Goal: Transaction & Acquisition: Purchase product/service

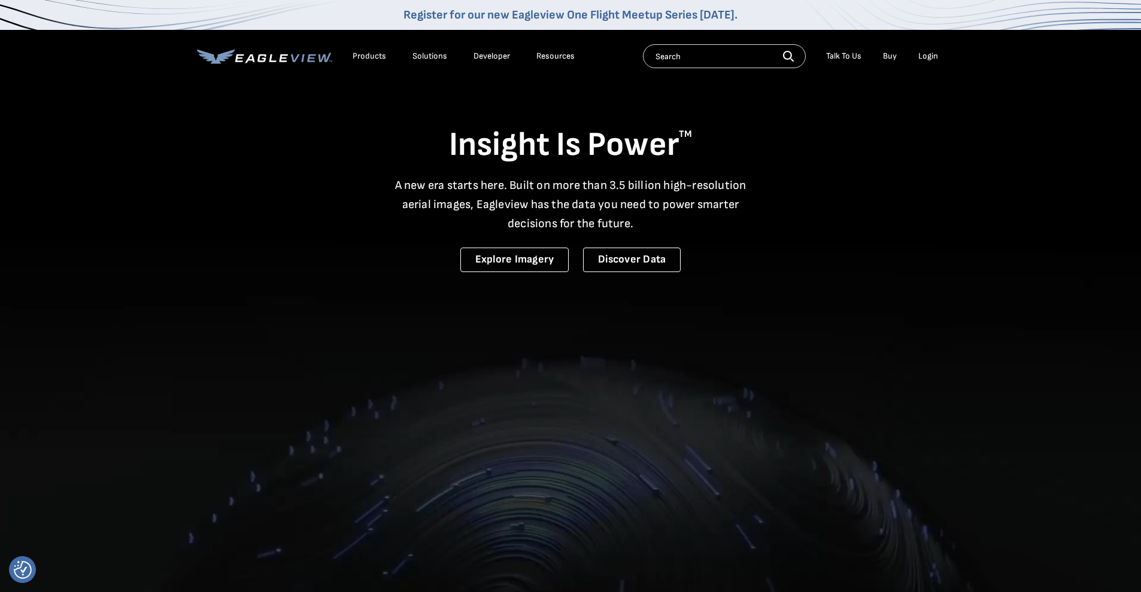
click at [940, 57] on li "Login" at bounding box center [928, 56] width 32 height 18
click at [925, 60] on div "Login" at bounding box center [928, 56] width 20 height 11
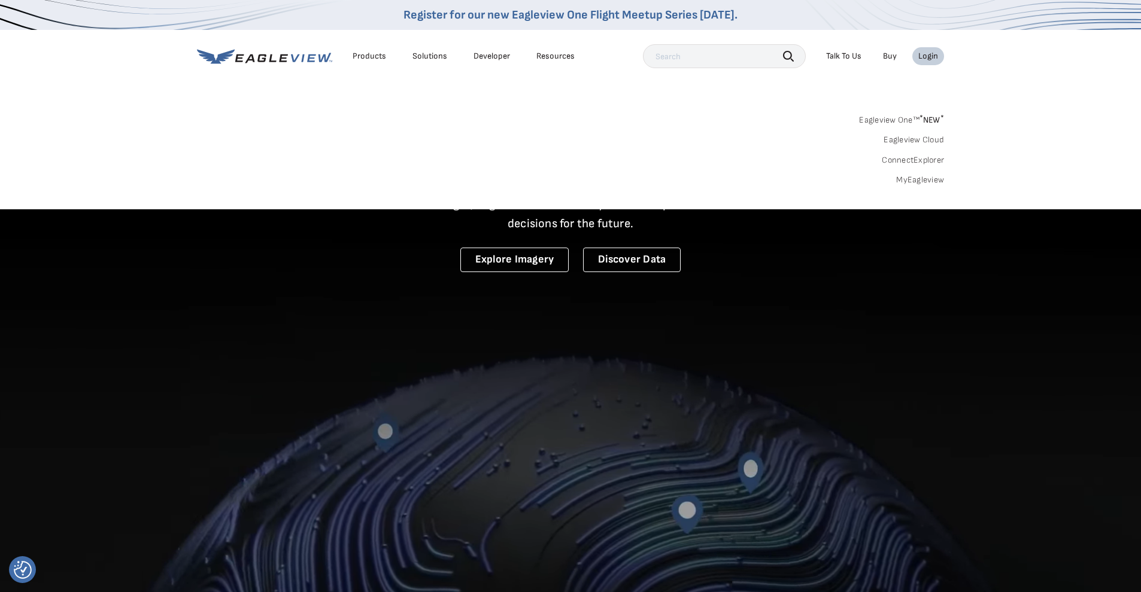
click at [916, 181] on link "MyEagleview" at bounding box center [920, 180] width 48 height 11
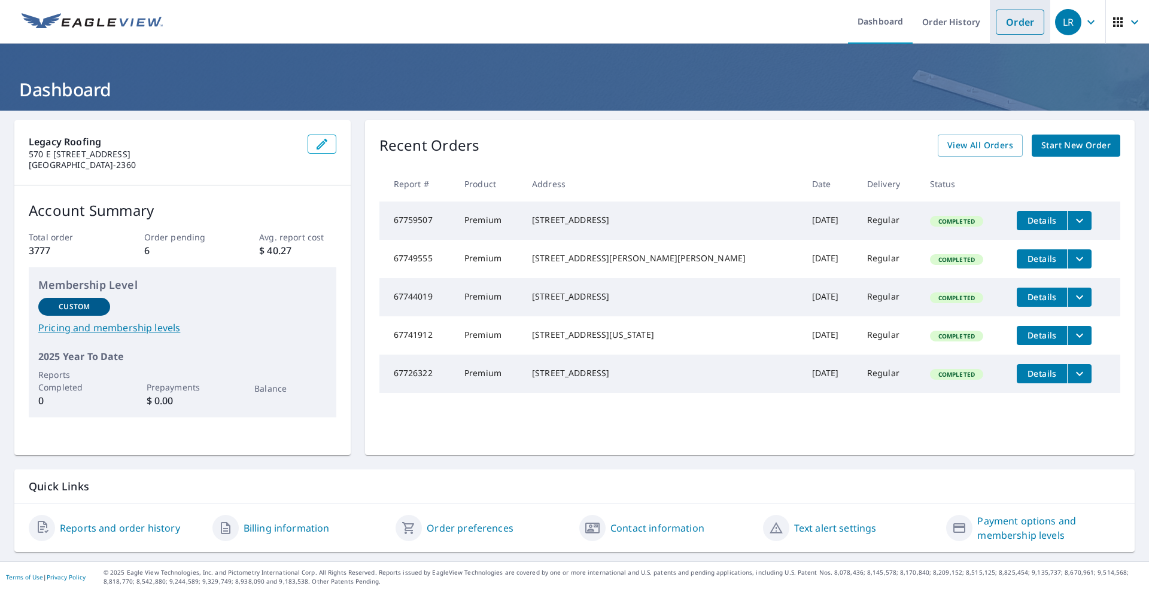
click at [1017, 31] on link "Order" at bounding box center [1020, 22] width 48 height 25
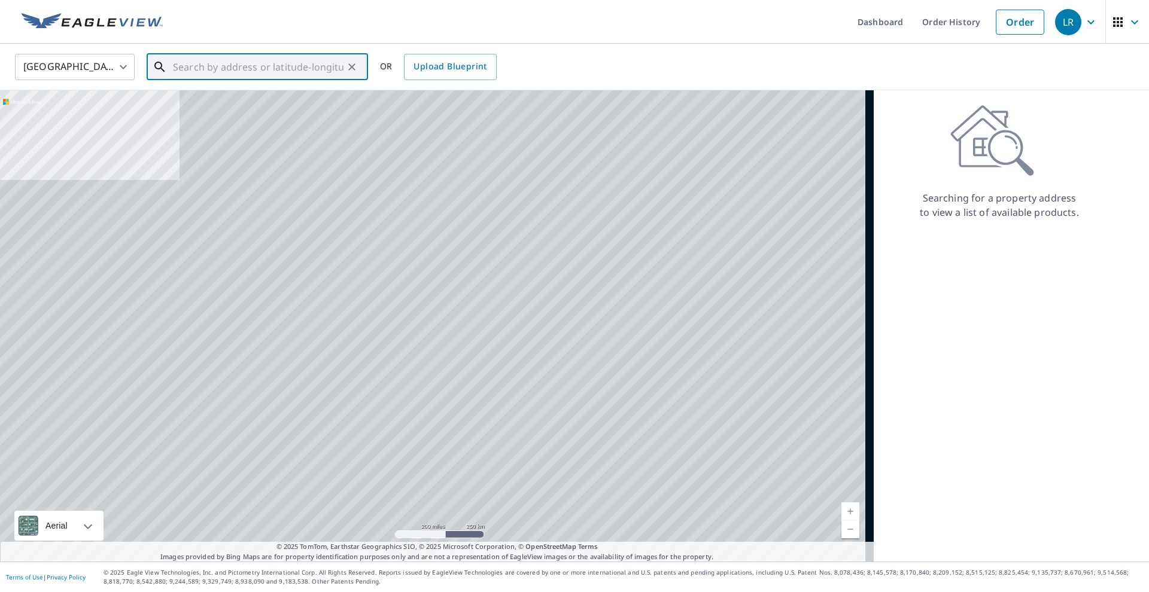
click at [268, 76] on input "text" at bounding box center [258, 67] width 171 height 34
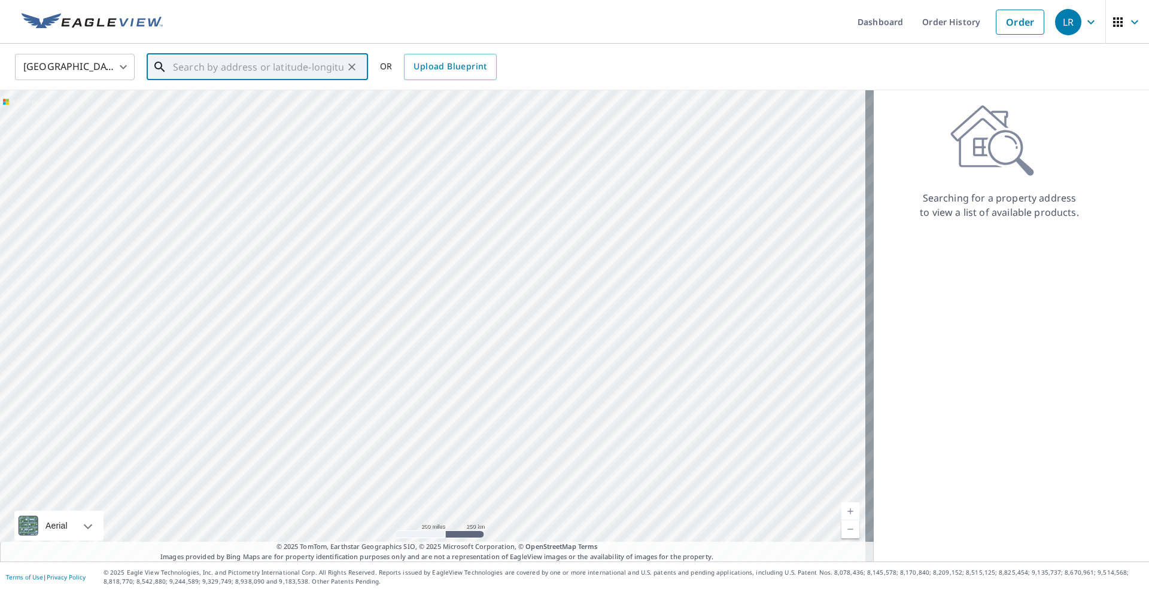
paste input "521 S. 800 E. Kaysville, UT 84037"
click at [219, 116] on p "Kaysville, UT 84037" at bounding box center [265, 115] width 188 height 12
type input "521 S 800 E Kaysville, UT 84037"
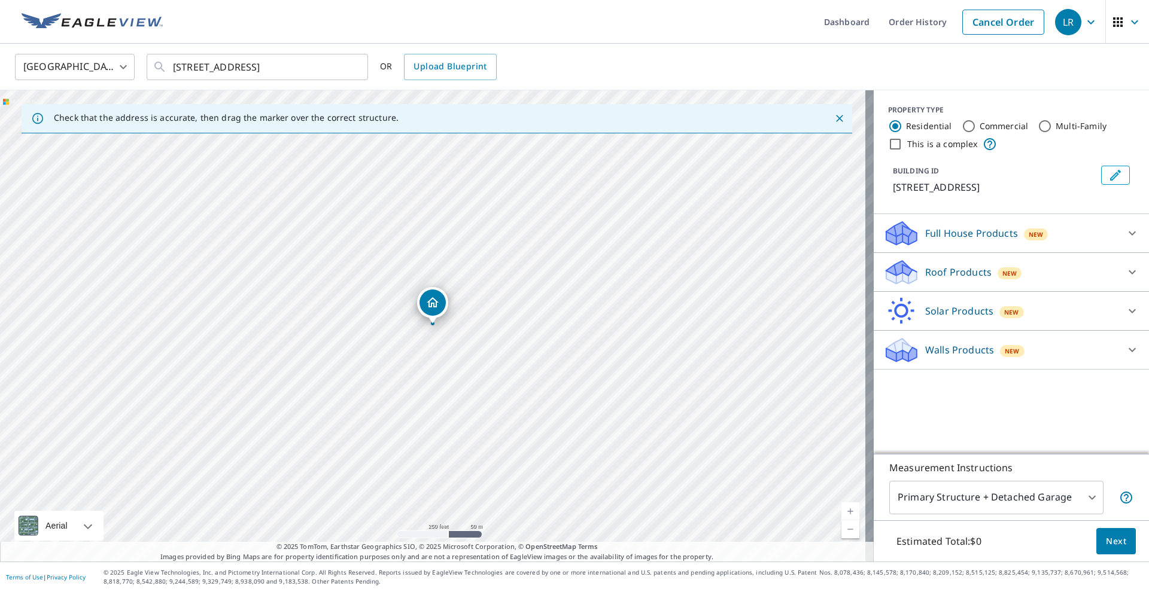
click at [950, 276] on p "Roof Products" at bounding box center [958, 272] width 66 height 14
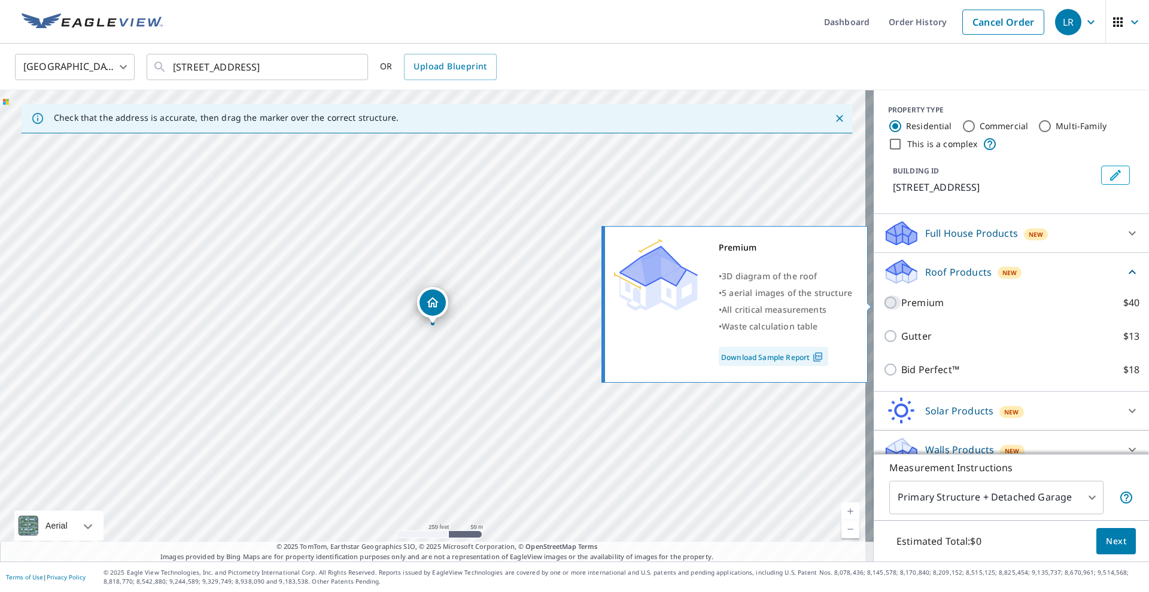
click at [883, 305] on input "Premium $40" at bounding box center [892, 303] width 18 height 14
checkbox input "true"
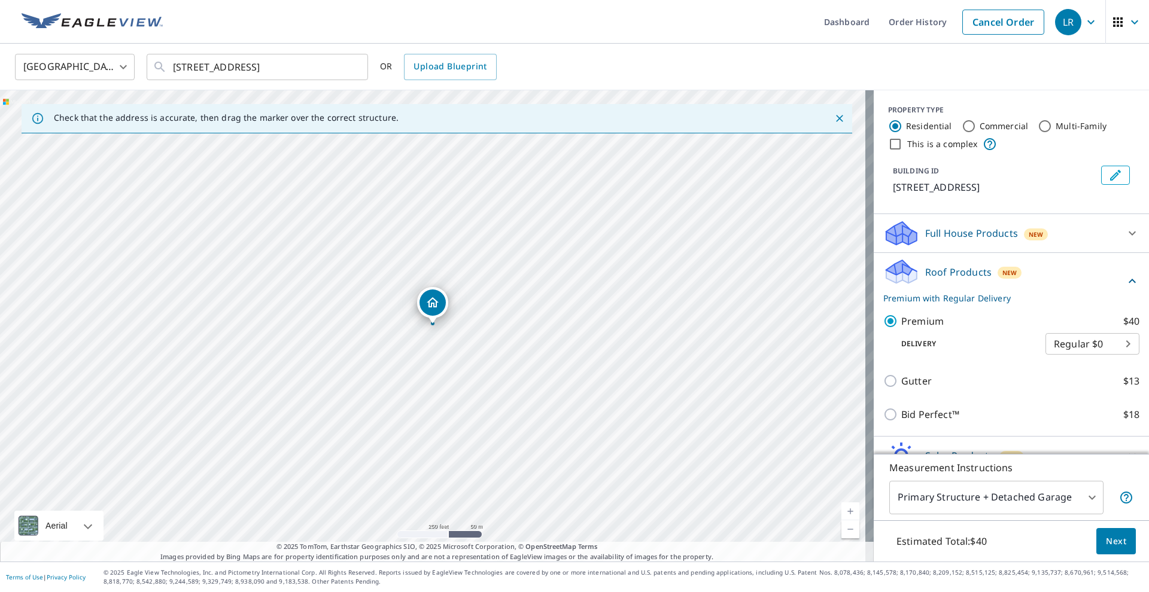
click at [1109, 543] on span "Next" at bounding box center [1116, 541] width 20 height 15
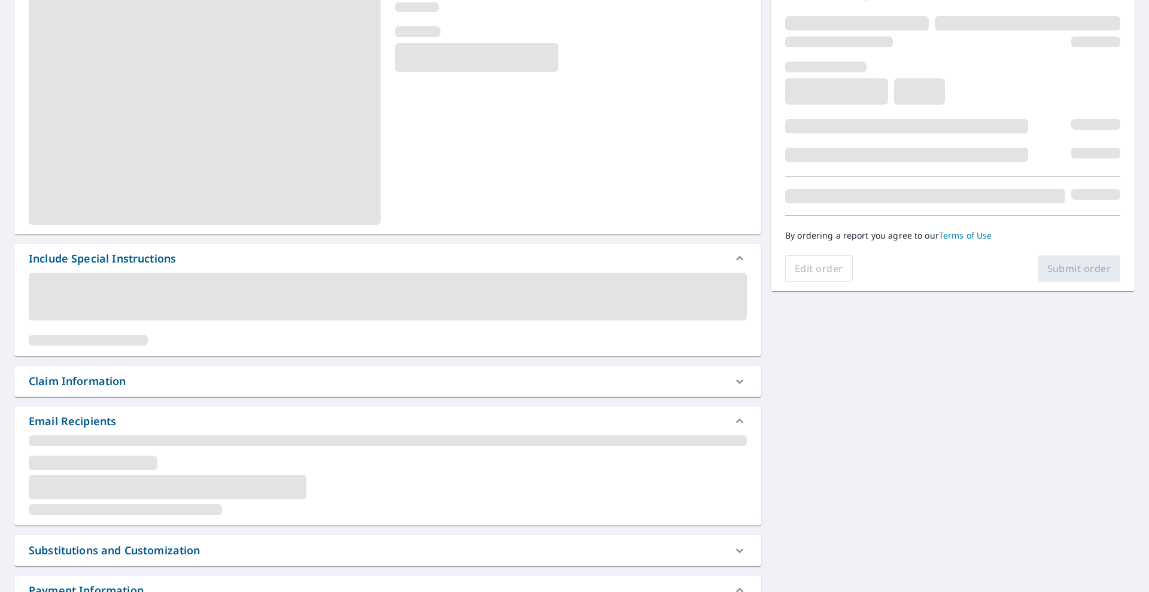
scroll to position [147, 0]
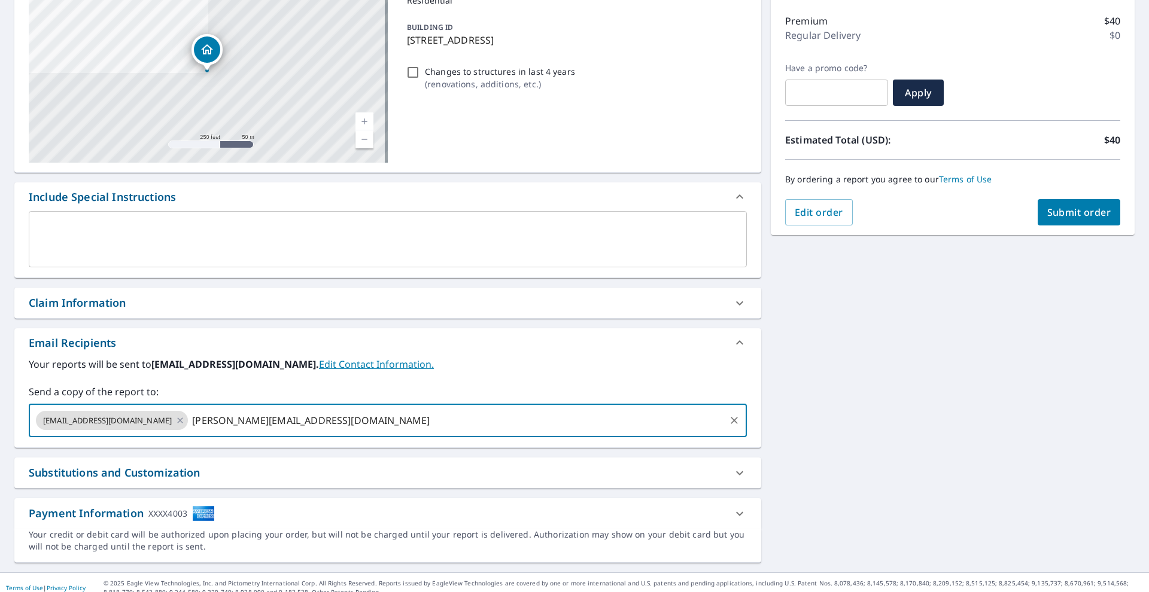
type input "Ryan@legacyroofingutah.com"
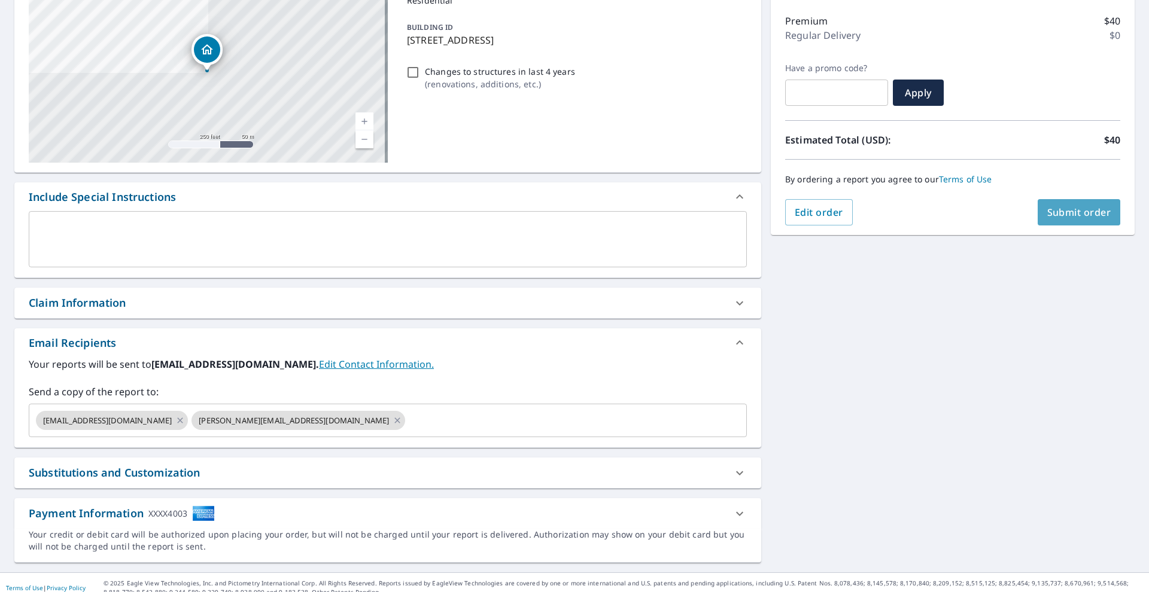
click at [1083, 211] on span "Submit order" at bounding box center [1079, 212] width 64 height 13
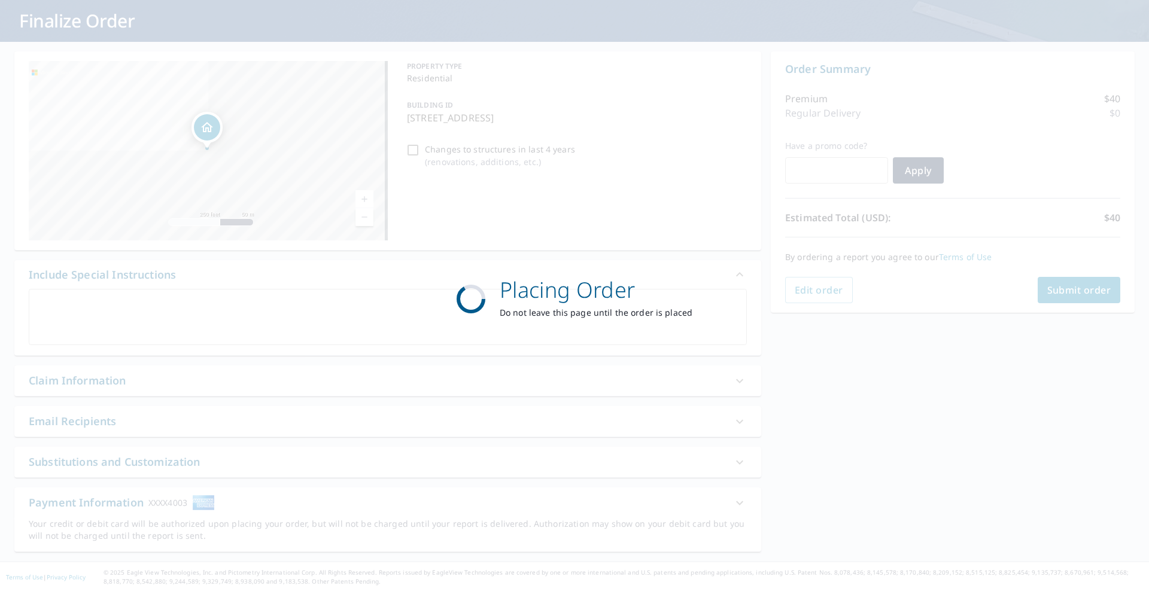
scroll to position [69, 0]
